Goal: Find specific page/section: Find specific page/section

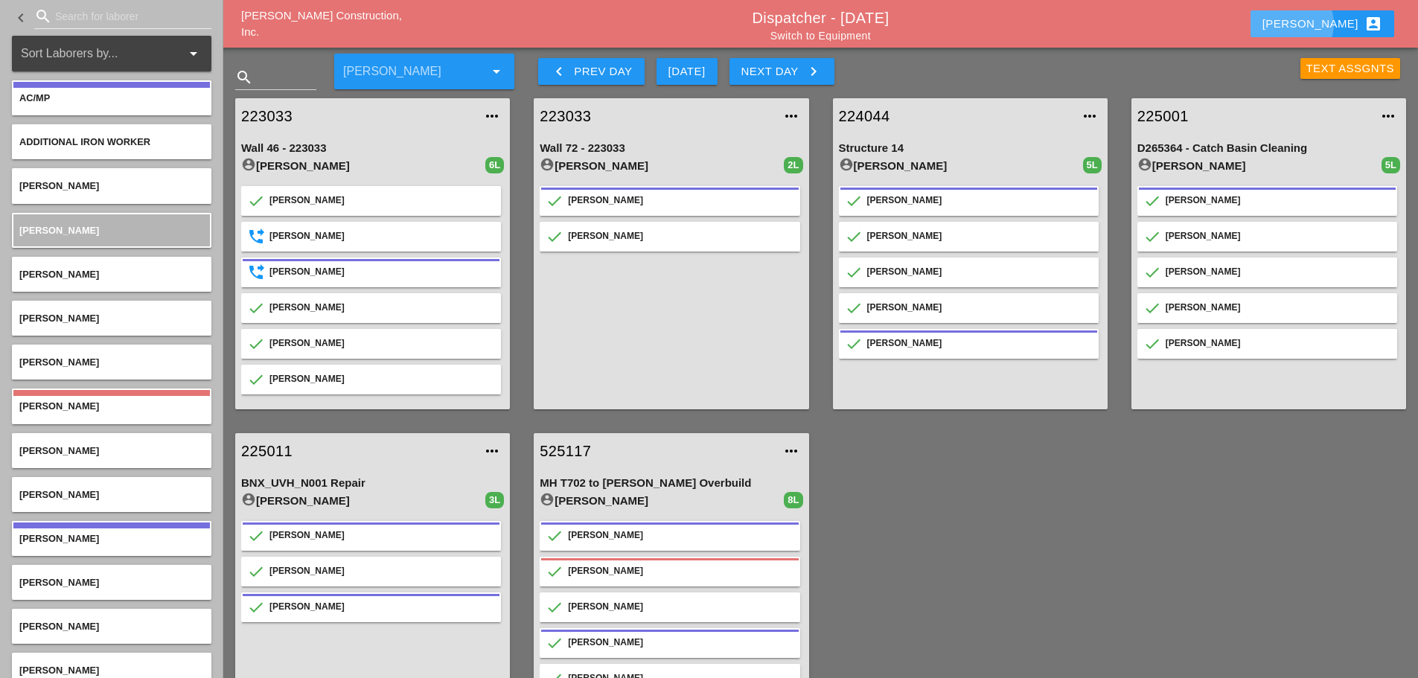
click at [1337, 22] on div "Enrico account_box" at bounding box center [1322, 24] width 120 height 18
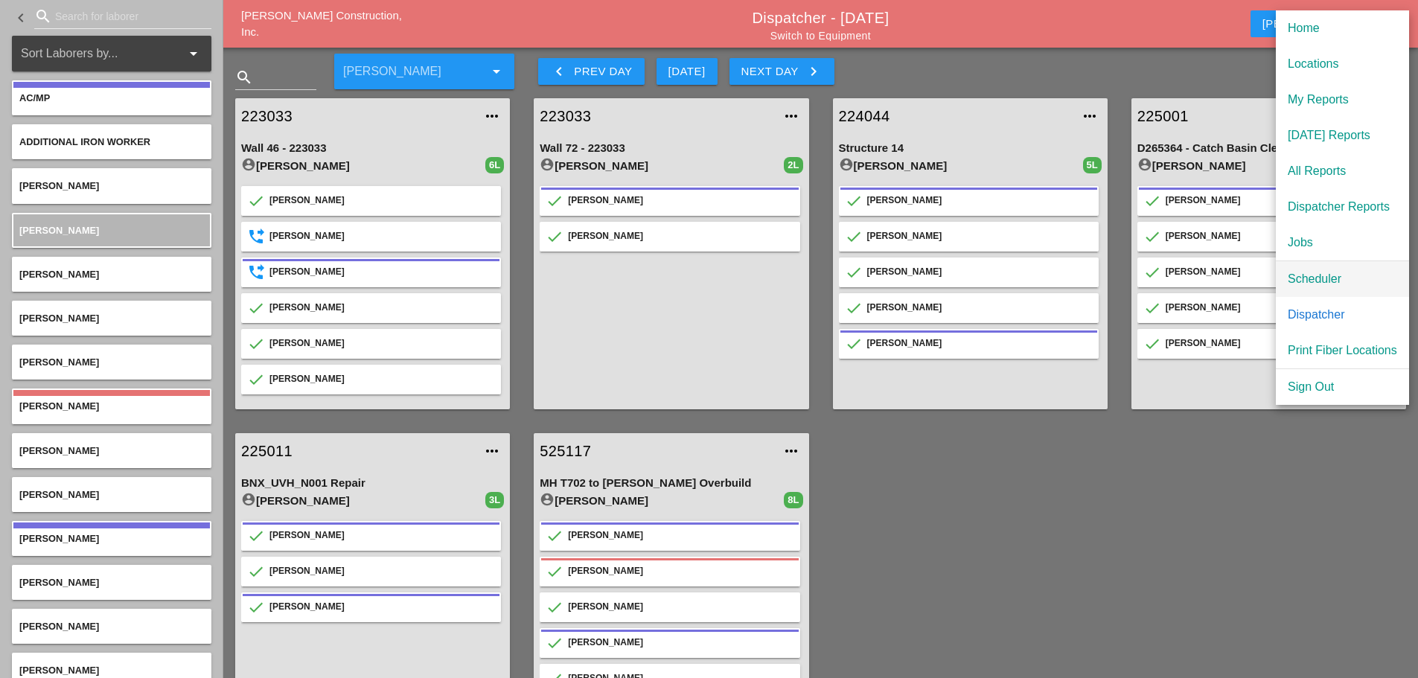
click at [1309, 269] on link "Scheduler" at bounding box center [1342, 279] width 133 height 36
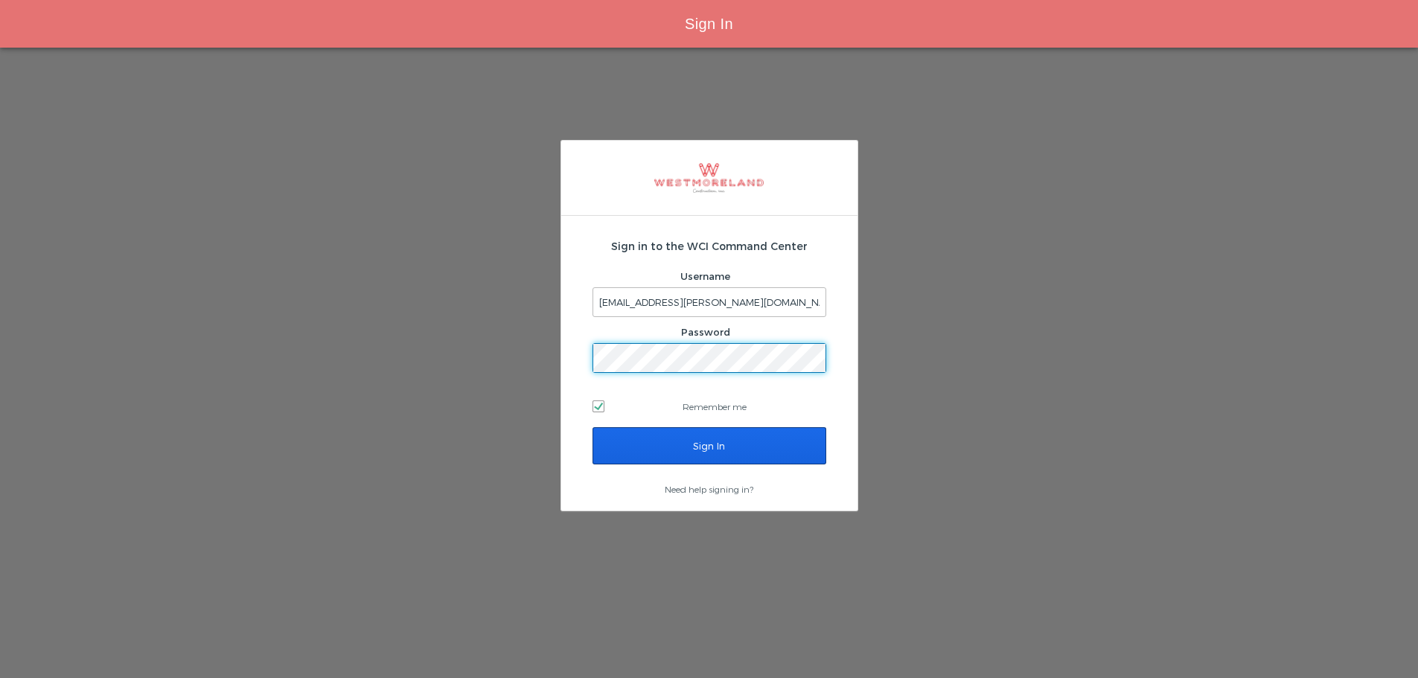
click at [791, 450] on input "Sign In" at bounding box center [709, 445] width 234 height 37
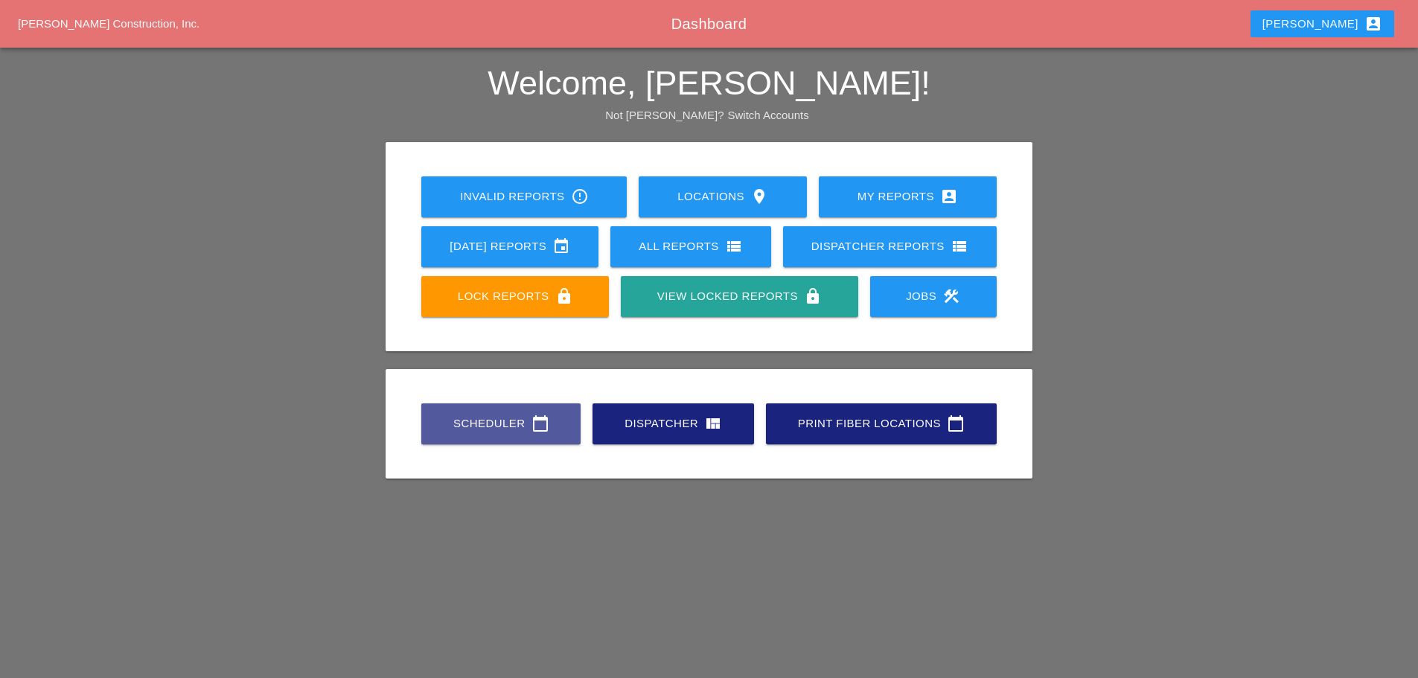
click at [482, 407] on link "Scheduler calendar_today" at bounding box center [500, 423] width 159 height 41
